Goal: Find specific page/section: Find specific page/section

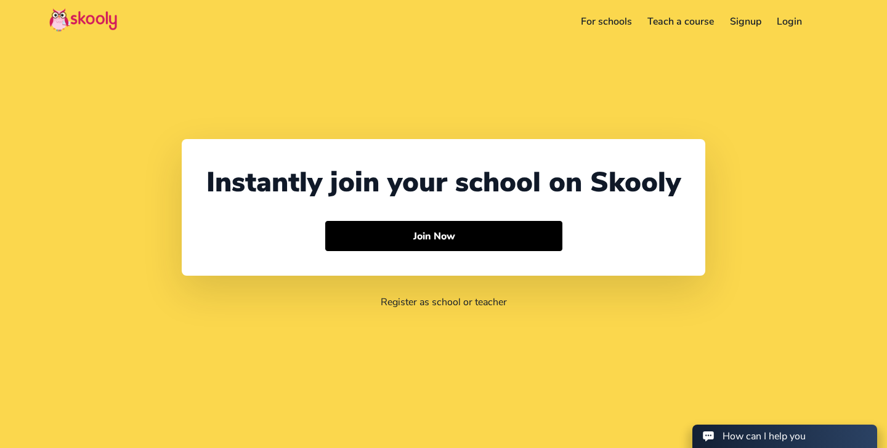
click at [603, 21] on link "For schools" at bounding box center [606, 22] width 67 height 20
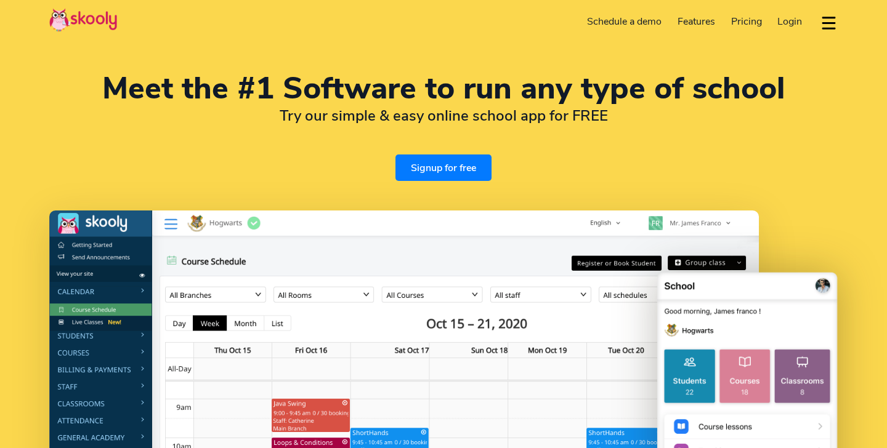
select select "en"
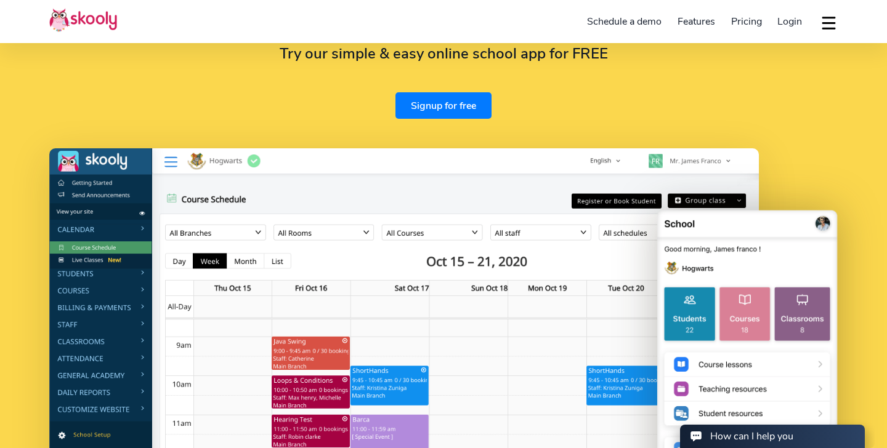
scroll to position [112, 0]
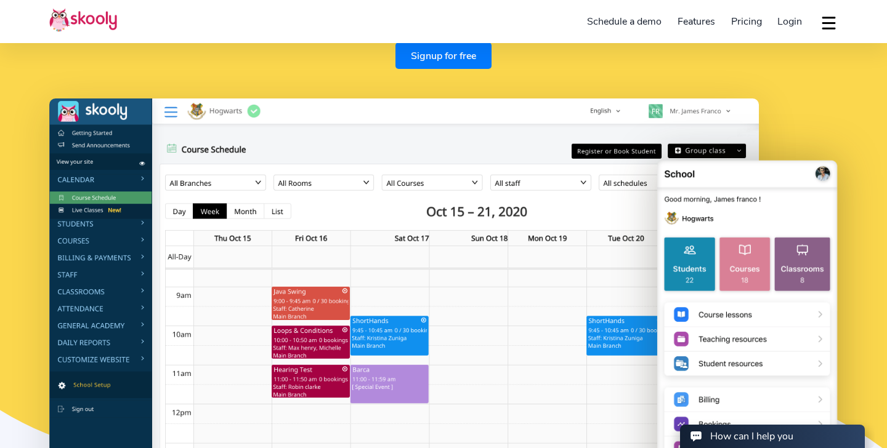
select select "1"
select select "United States"
select select "America/New_York"
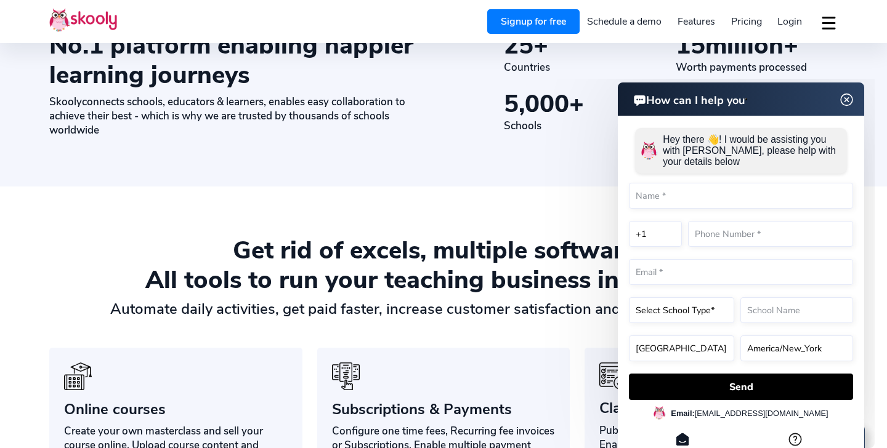
scroll to position [664, 0]
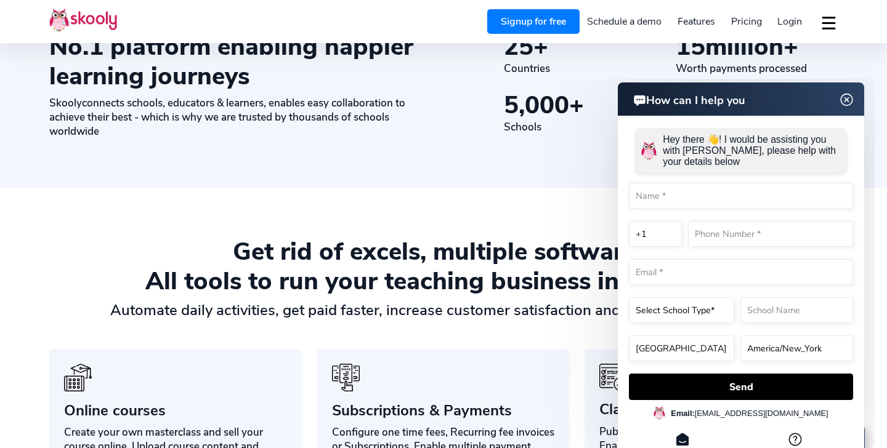
click at [843, 100] on img at bounding box center [846, 99] width 23 height 15
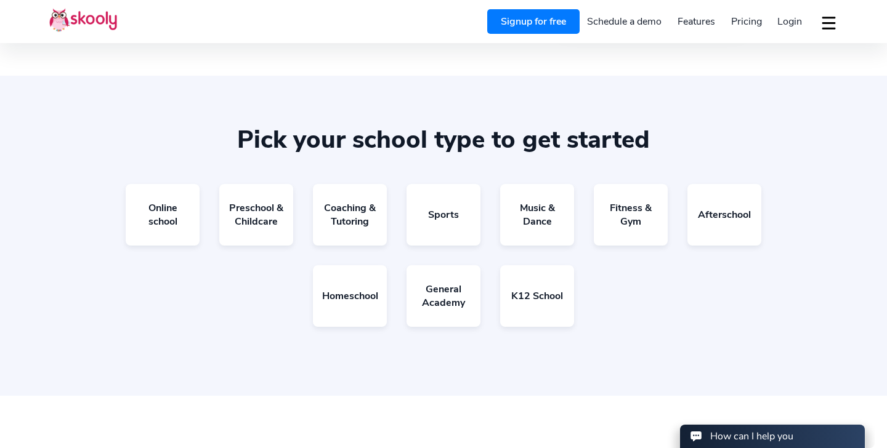
scroll to position [2148, 0]
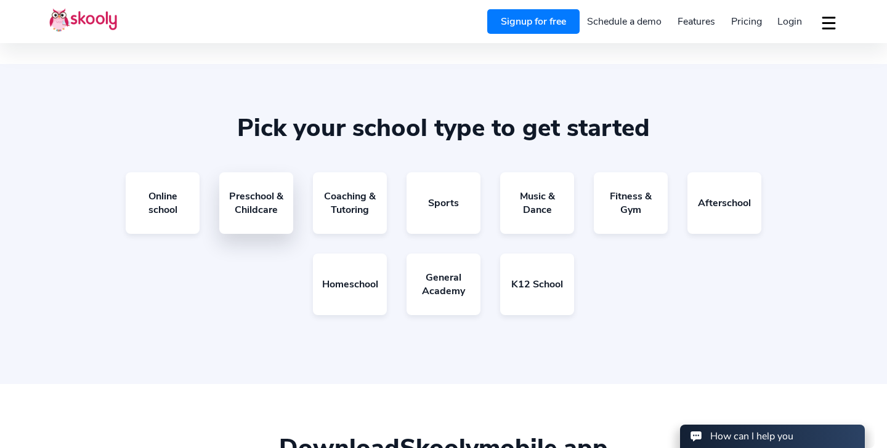
click at [270, 198] on link "Preschool & Childcare" at bounding box center [256, 203] width 74 height 62
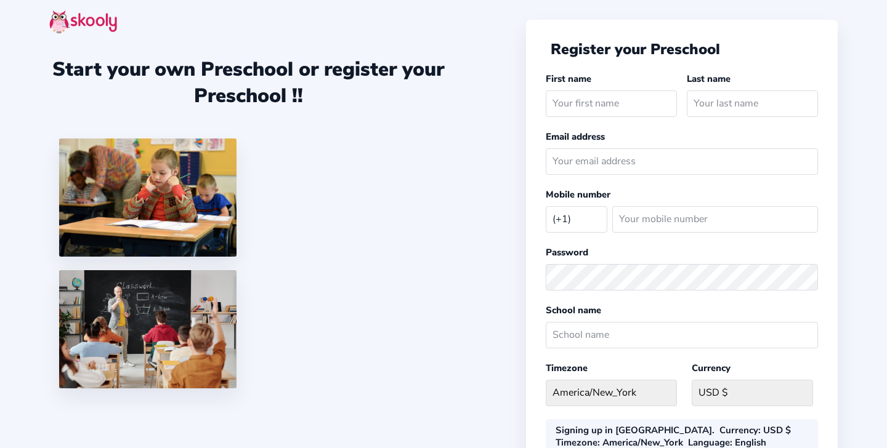
select select "US"
